Goal: Navigation & Orientation: Find specific page/section

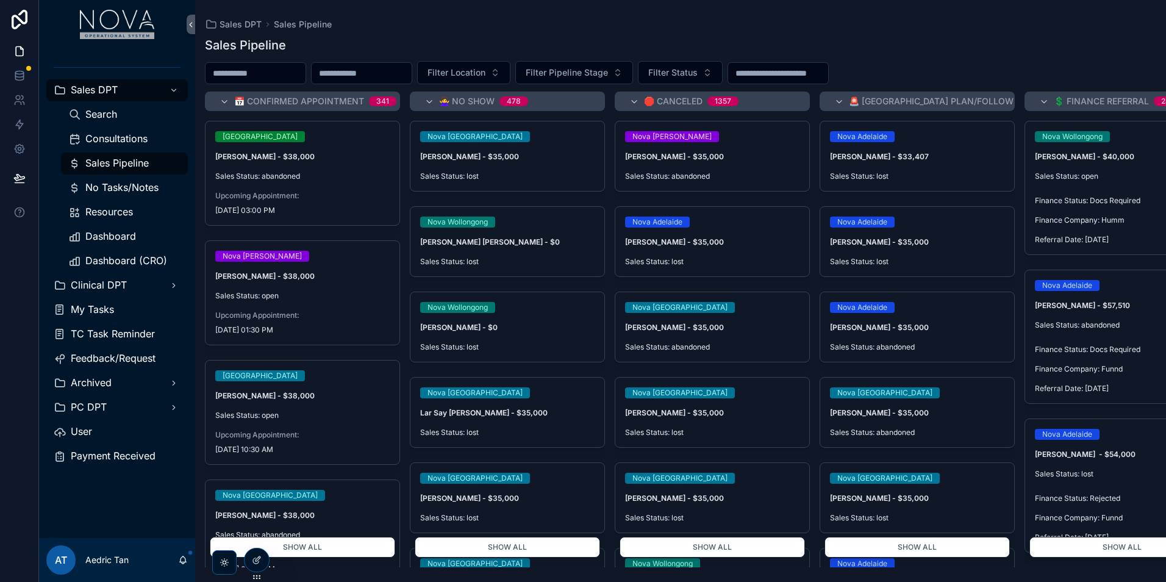
click at [159, 238] on div "Dashboard" at bounding box center [124, 237] width 112 height 20
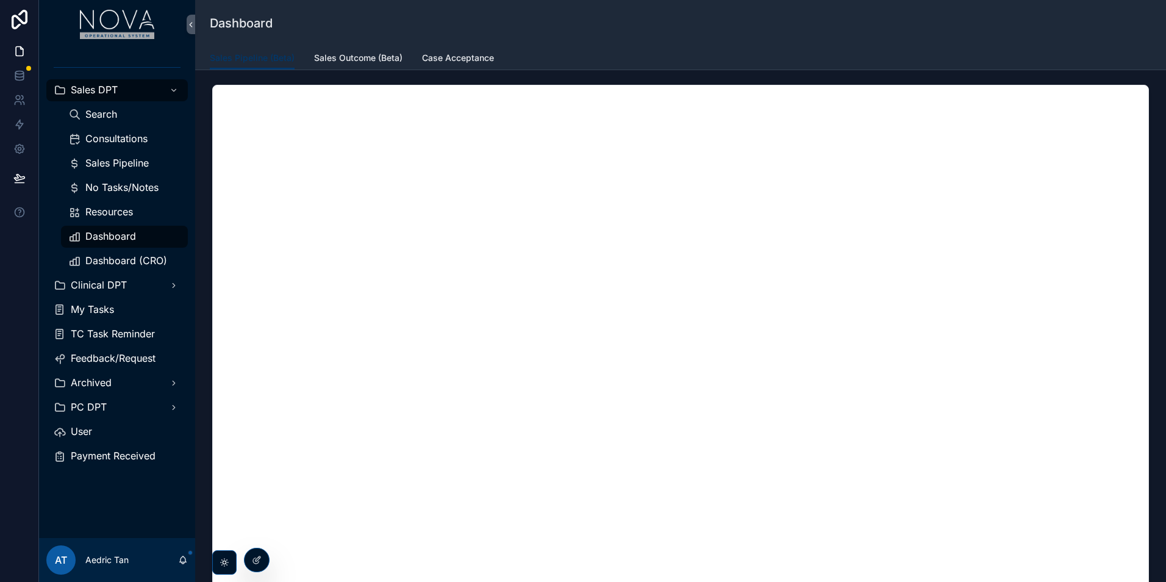
click at [361, 66] on link "Sales Outcome (Beta)" at bounding box center [358, 59] width 88 height 24
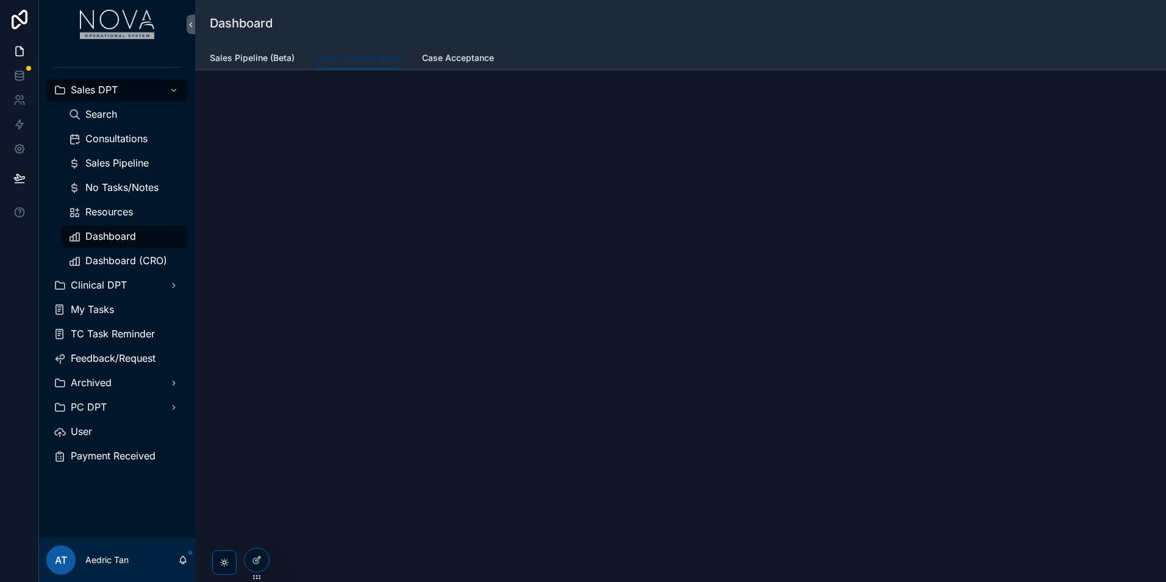
drag, startPoint x: 131, startPoint y: 263, endPoint x: 142, endPoint y: 259, distance: 11.6
click at [131, 263] on span "Dashboard (CRO)" at bounding box center [126, 260] width 82 height 13
